Goal: Check status: Check status

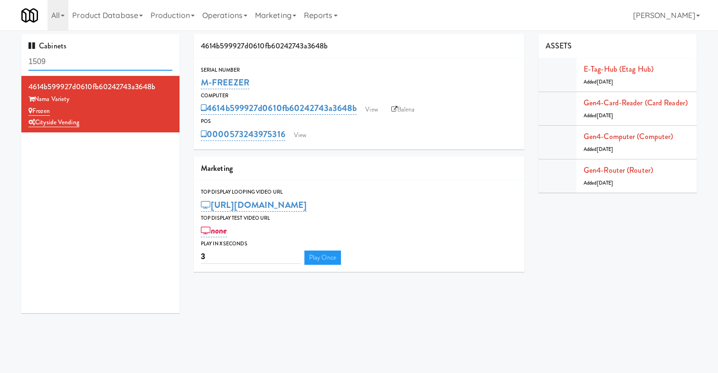
drag, startPoint x: 115, startPoint y: 64, endPoint x: 0, endPoint y: 64, distance: 114.5
click at [0, 64] on div "Cabinets 1509 4614b599927d0610fb60242743a3648b Nama Variety Frozen Cityside Ven…" at bounding box center [359, 177] width 718 height 287
paste input "4614b599927d0610fb60242743a3648b"
click at [119, 113] on div "Frozen" at bounding box center [101, 111] width 144 height 12
drag, startPoint x: 264, startPoint y: 82, endPoint x: 203, endPoint y: 82, distance: 61.3
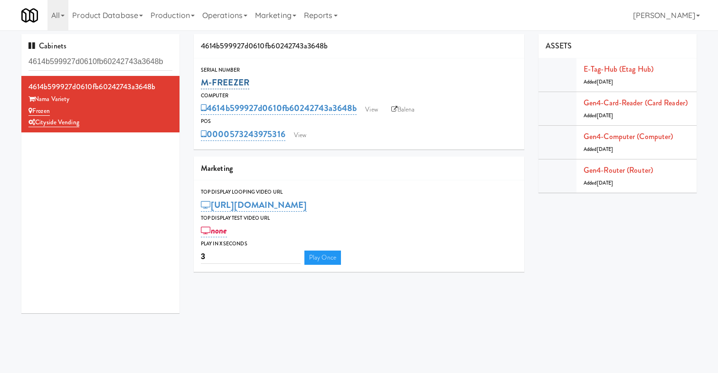
click at [203, 82] on div "M-FREEZER" at bounding box center [359, 83] width 316 height 16
copy link "M-FREEZER"
click at [48, 63] on input "4614b599927d0610fb60242743a3648b" at bounding box center [101, 62] width 144 height 18
paste input "0000573243975316"
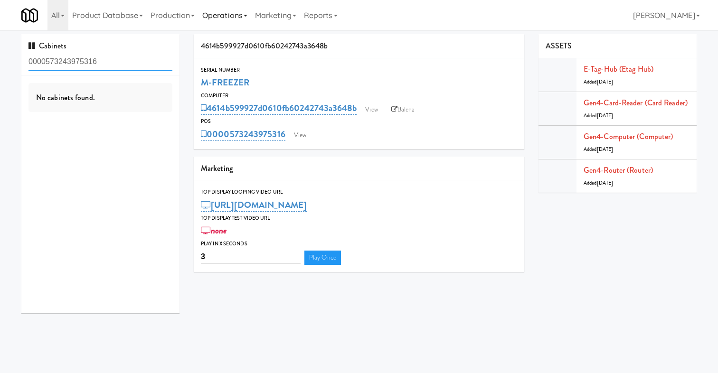
type input "0000573243975316"
click at [220, 19] on link "Operations" at bounding box center [225, 15] width 53 height 30
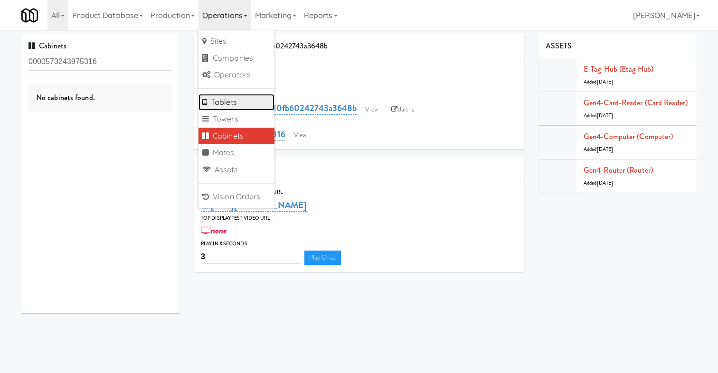
click at [244, 103] on link "Tablets" at bounding box center [237, 102] width 76 height 17
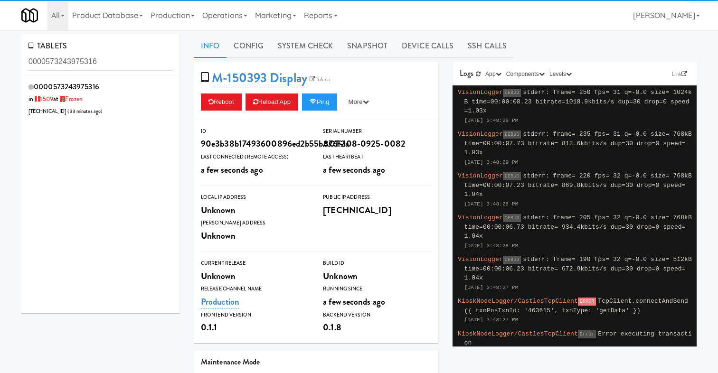
click at [39, 61] on input "0000573243975316" at bounding box center [101, 62] width 144 height 18
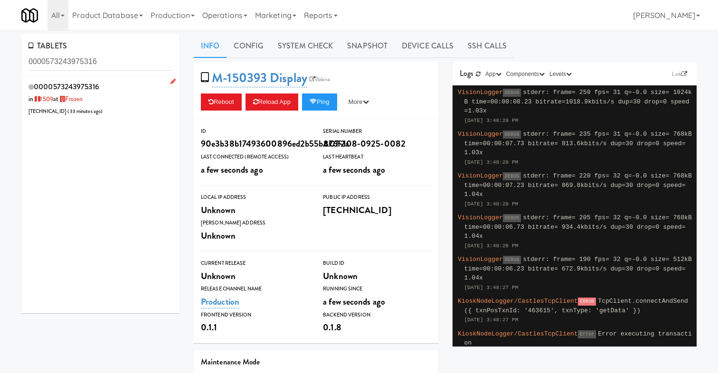
type input "0000573243975316"
click at [112, 95] on div "0000573243975316 in [DATE] at Frozen [TECHNICAL_ID] ( 33 minutes ago )" at bounding box center [101, 99] width 144 height 38
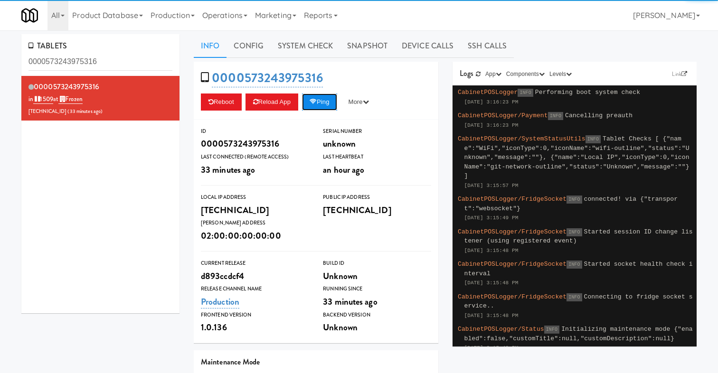
click at [331, 103] on button "Ping" at bounding box center [319, 102] width 35 height 17
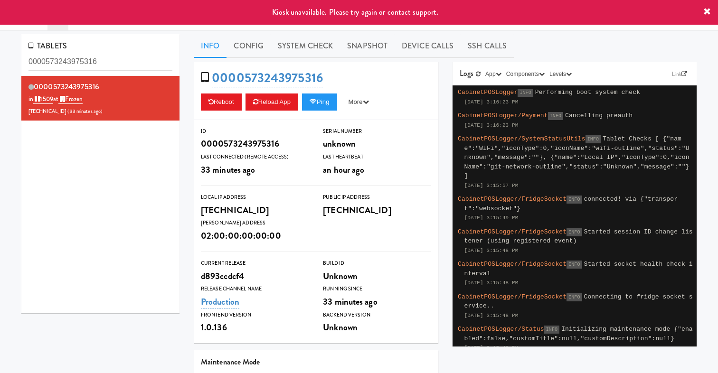
click at [170, 209] on div "0000573243975316 in [DATE] at Frozen [TECHNICAL_ID] ( 33 minutes ago )" at bounding box center [100, 195] width 158 height 238
